Goal: Task Accomplishment & Management: Manage account settings

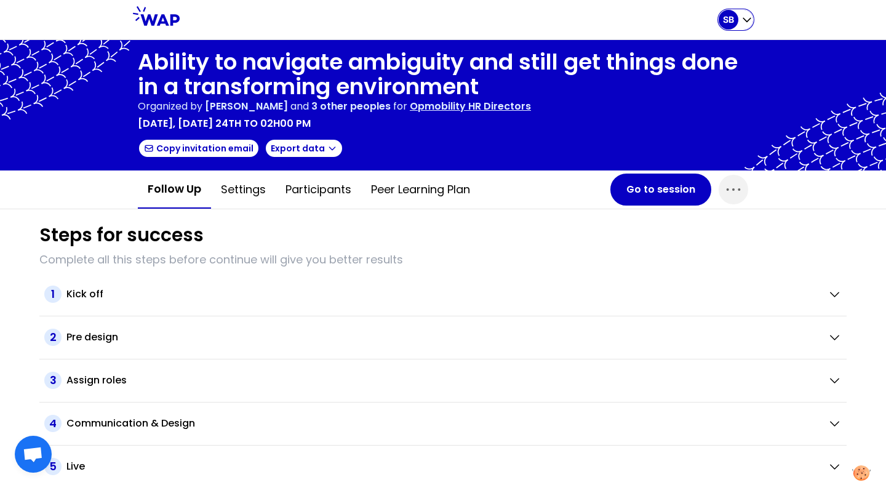
click at [736, 23] on div "SB" at bounding box center [728, 20] width 20 height 20
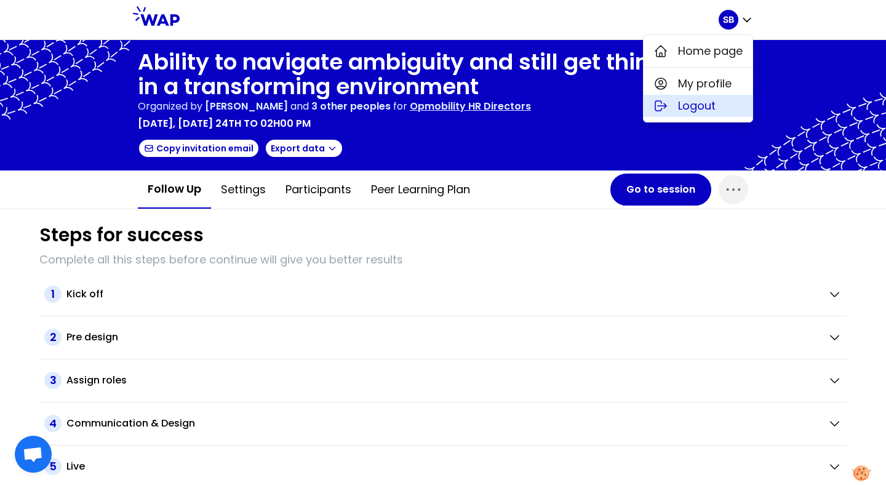
click at [693, 114] on button "Logout" at bounding box center [697, 106] width 109 height 22
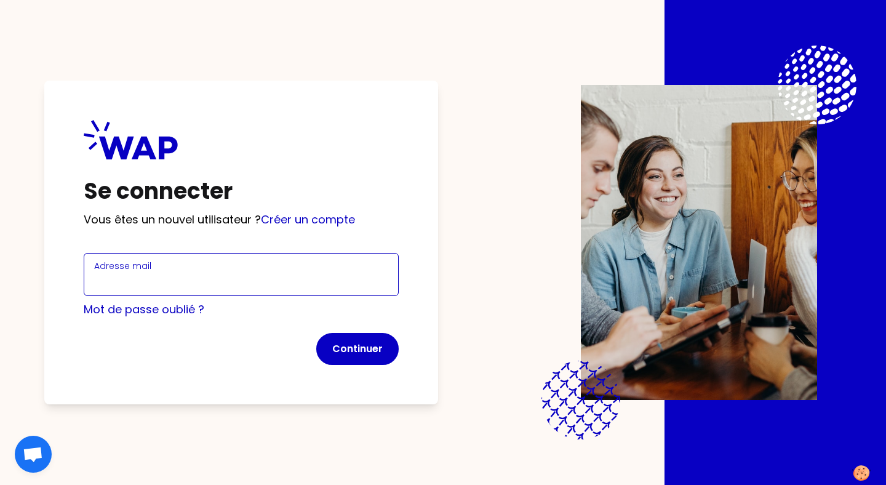
click at [295, 274] on input "Adresse mail" at bounding box center [241, 281] width 294 height 17
type input "[EMAIL_ADDRESS][DOMAIN_NAME]"
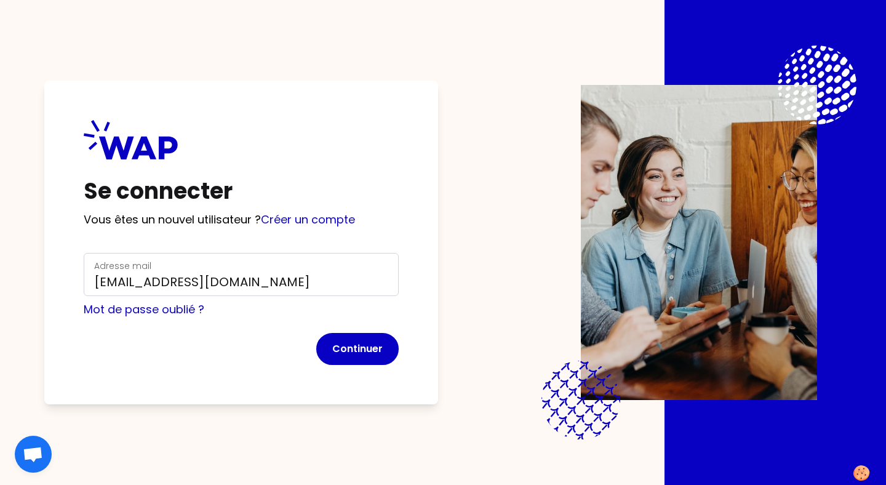
click at [375, 365] on div "Se connecter Vous êtes un nouvel utilisateur ? [PERSON_NAME] un compte Adresse …" at bounding box center [241, 242] width 394 height 323
click at [365, 348] on button "Continuer" at bounding box center [357, 349] width 82 height 32
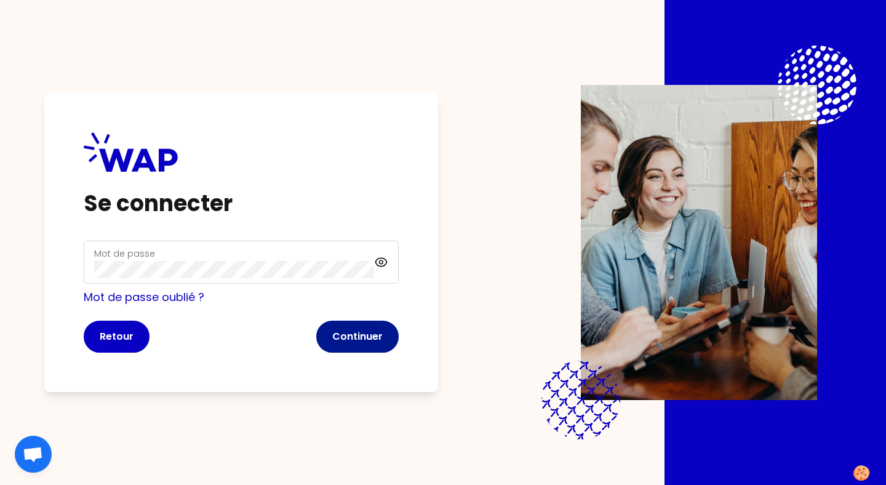
click at [363, 338] on button "Continuer" at bounding box center [357, 336] width 82 height 32
